Goal: Obtain resource: Download file/media

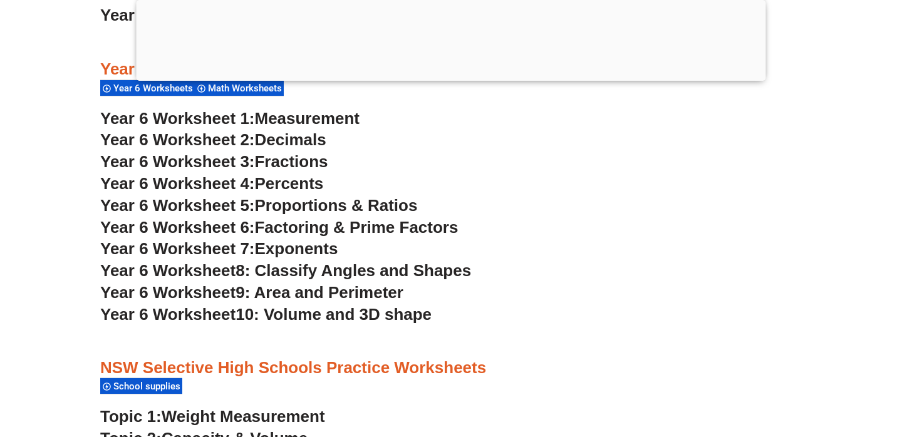
scroll to position [2968, 0]
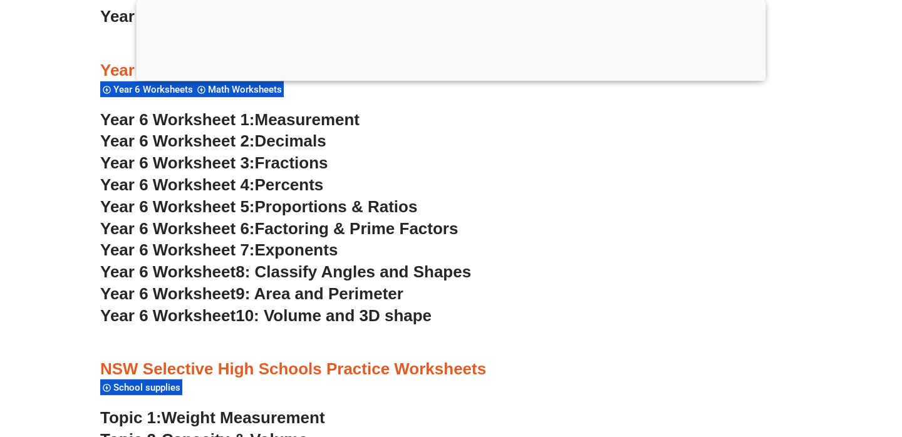
click at [220, 169] on span "Year 6 Worksheet 3:" at bounding box center [177, 162] width 155 height 19
click at [232, 187] on span "Year 6 Worksheet 4:" at bounding box center [177, 184] width 155 height 19
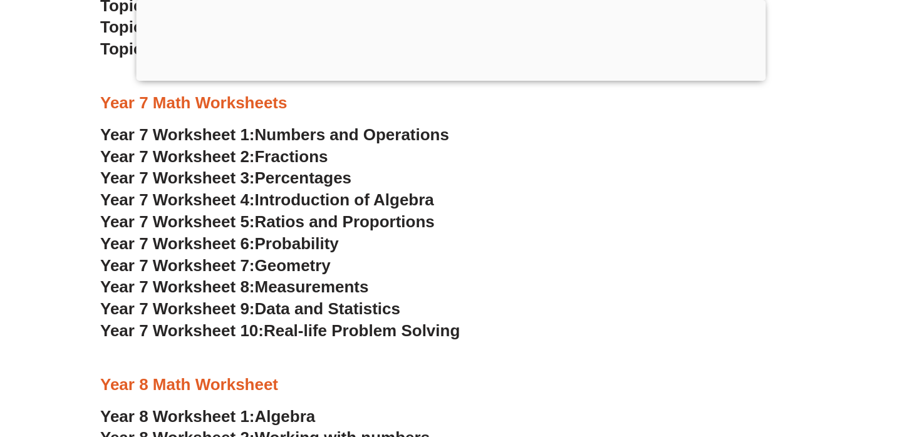
scroll to position [3665, 0]
click at [185, 205] on span "Year 7 Worksheet 4:" at bounding box center [177, 200] width 155 height 19
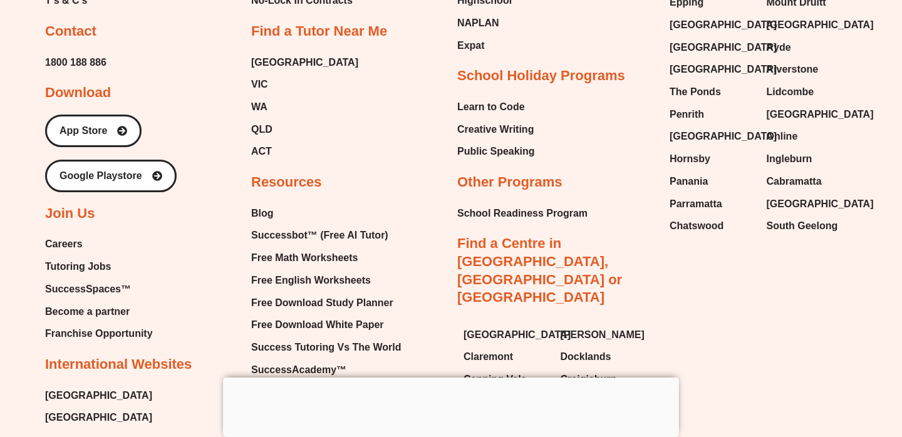
scroll to position [9239, 0]
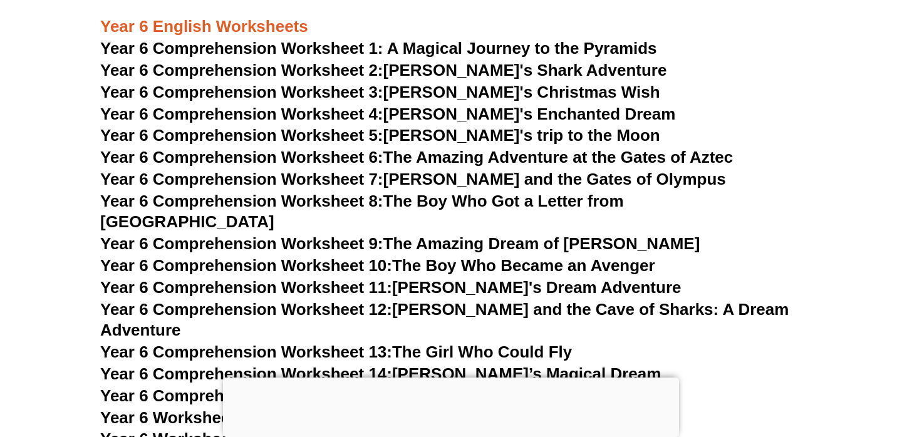
scroll to position [6908, 0]
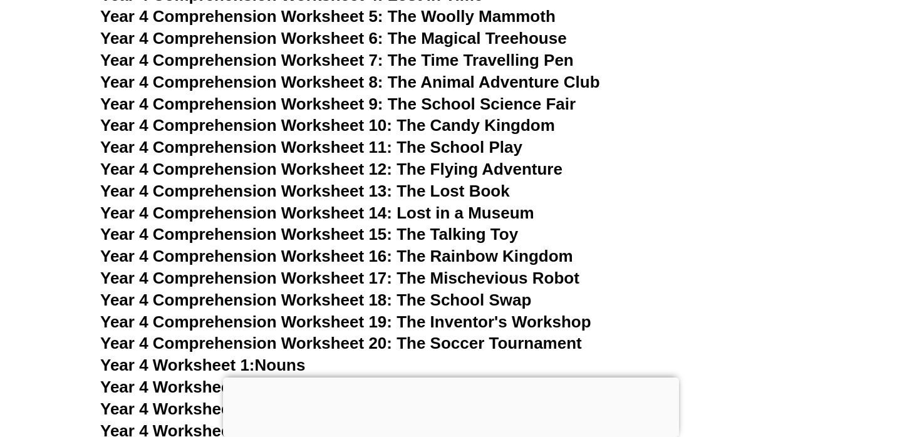
scroll to position [5169, 0]
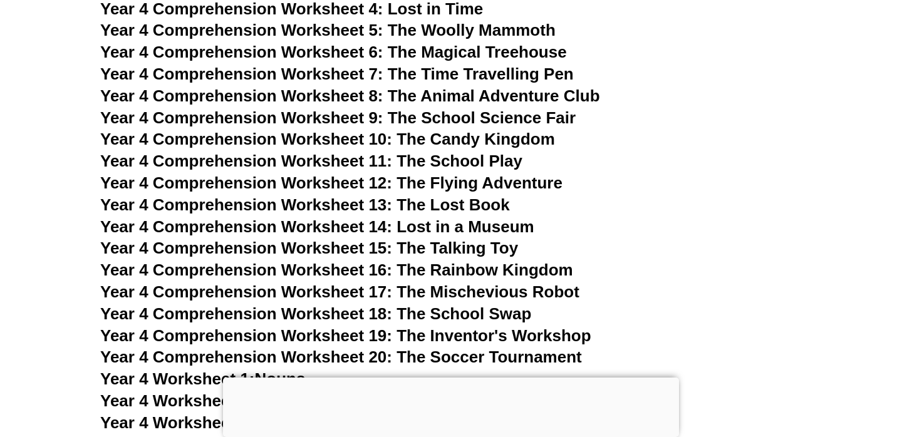
click at [346, 18] on span "Year 4 Comprehension Worksheet 4: Lost in Time" at bounding box center [291, 8] width 383 height 19
click at [327, 39] on span "Year 4 Comprehension Worksheet 5: The Woolly Mammoth" at bounding box center [327, 30] width 455 height 19
